Goal: Transaction & Acquisition: Purchase product/service

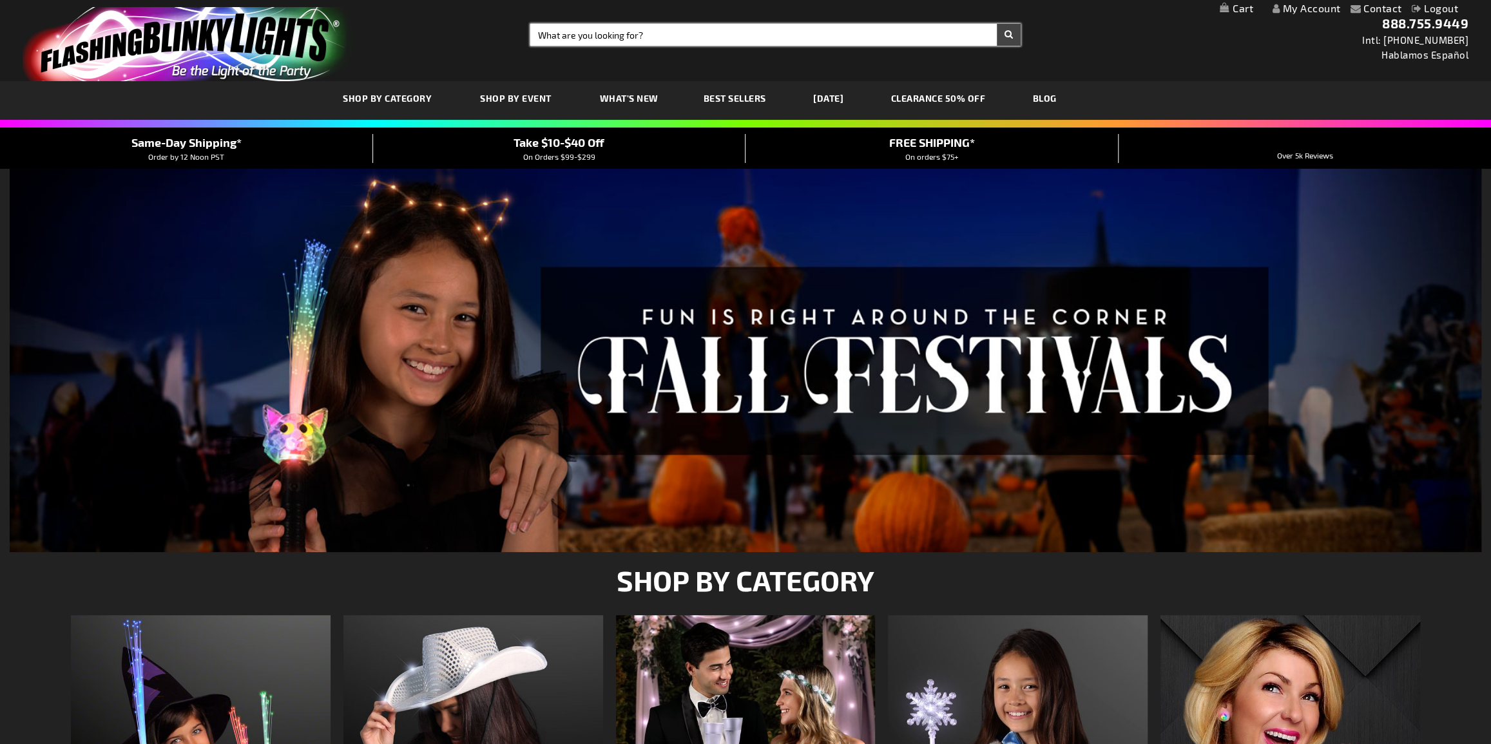
click at [653, 30] on input "Search" at bounding box center [775, 35] width 490 height 22
type input "12683"
click at [997, 24] on button "Search" at bounding box center [1009, 35] width 24 height 22
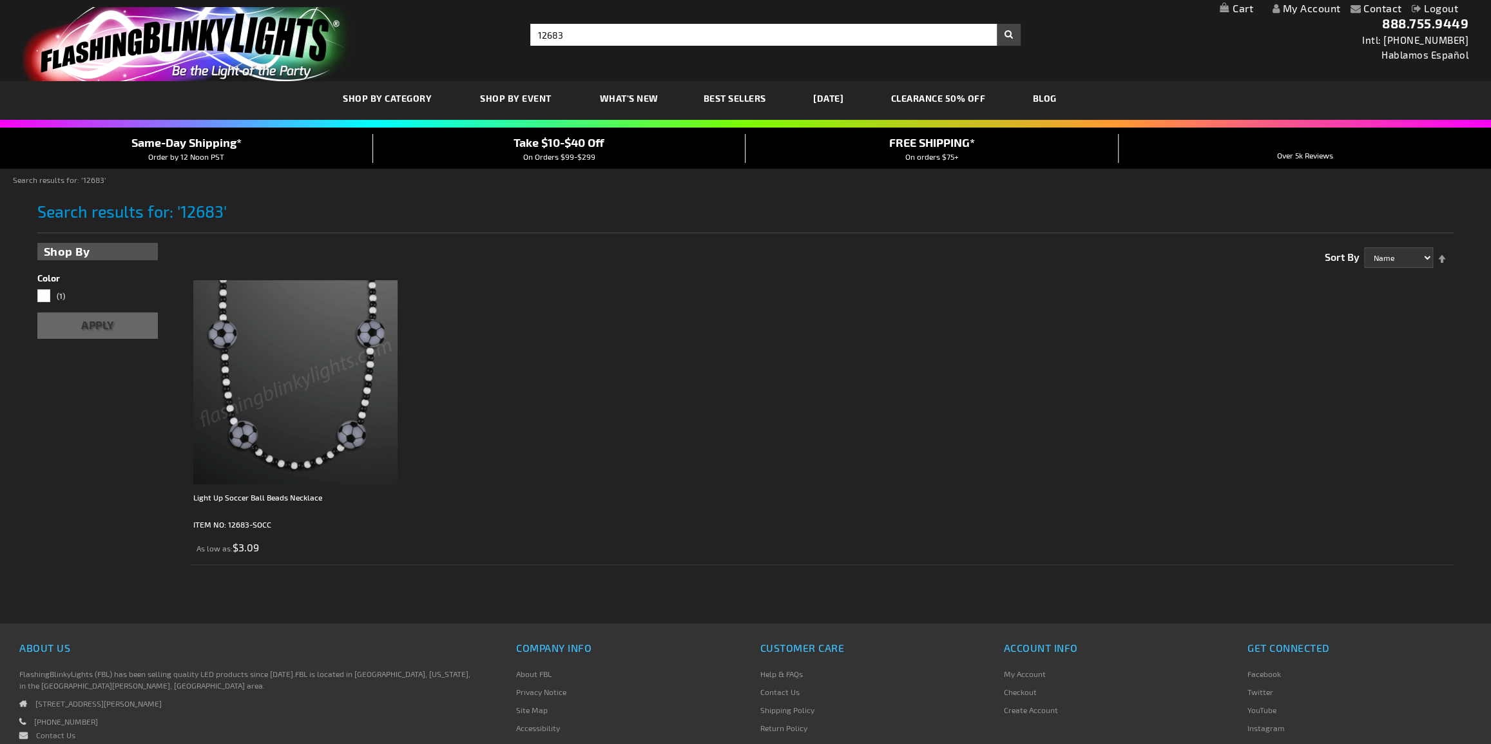
click at [322, 345] on img at bounding box center [295, 382] width 204 height 204
